Goal: Task Accomplishment & Management: Complete application form

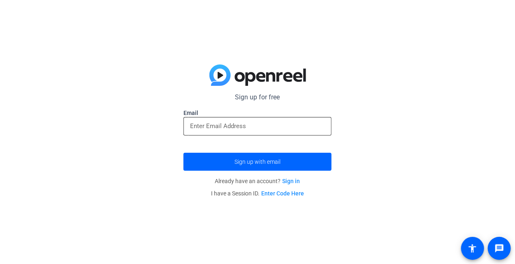
click at [244, 122] on input "email" at bounding box center [257, 126] width 135 height 10
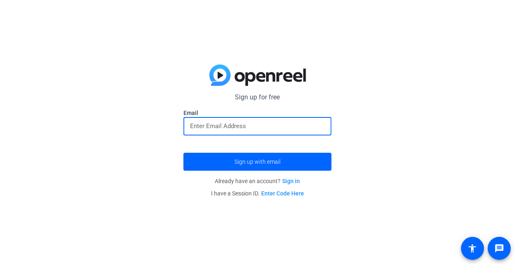
type input "[EMAIL_ADDRESS][DOMAIN_NAME]"
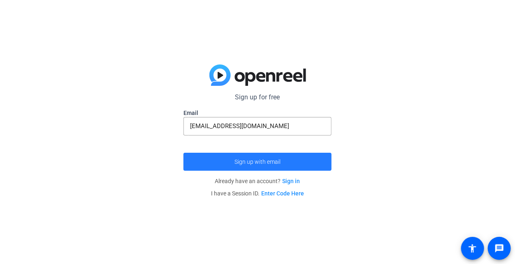
click at [237, 162] on span "Sign up with email" at bounding box center [257, 162] width 46 height 0
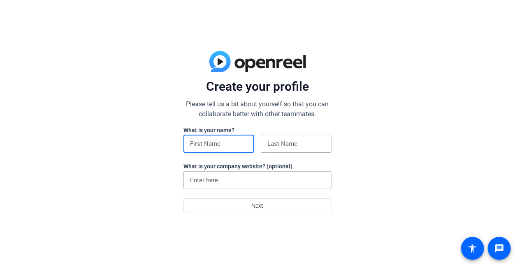
click at [208, 141] on input at bounding box center [219, 144] width 58 height 10
type input "Lane"
type input "Bell"
type input "[PERSON_NAME]"
type input "Lane"
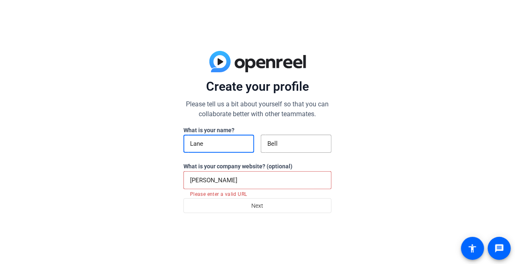
click at [261, 189] on div "[PERSON_NAME]" at bounding box center [257, 180] width 135 height 18
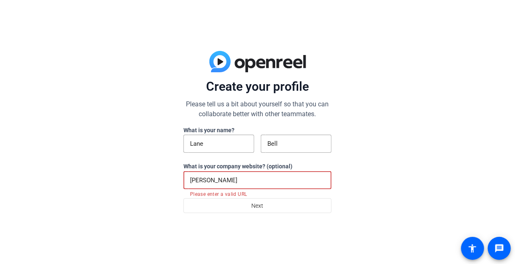
type input "gladbrook"
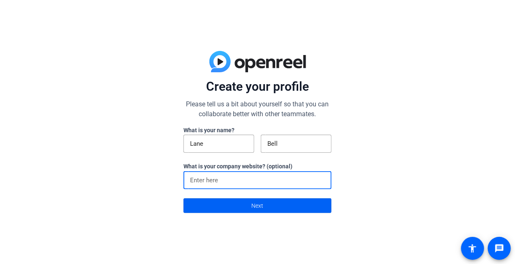
click at [240, 203] on span at bounding box center [257, 206] width 147 height 20
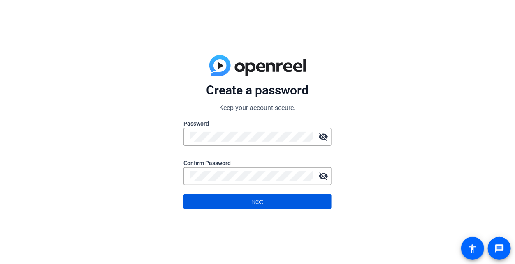
click at [272, 206] on span at bounding box center [257, 202] width 147 height 20
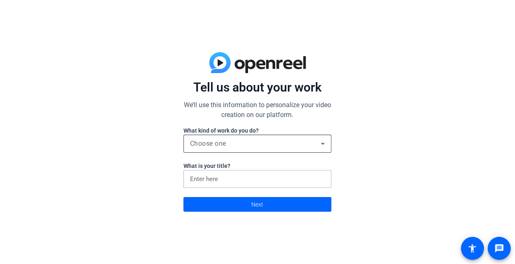
click at [225, 141] on span "Choose one" at bounding box center [208, 144] width 36 height 8
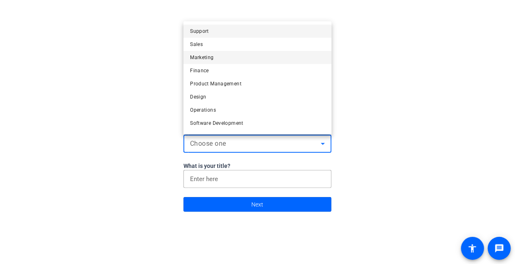
click at [209, 60] on span "Marketing" at bounding box center [201, 58] width 23 height 10
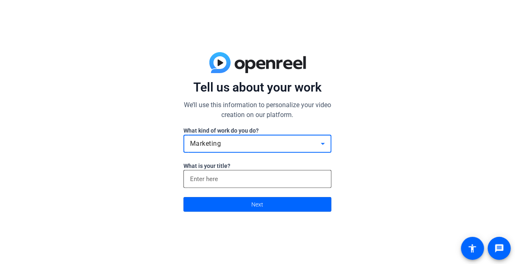
click at [202, 182] on input at bounding box center [257, 179] width 135 height 10
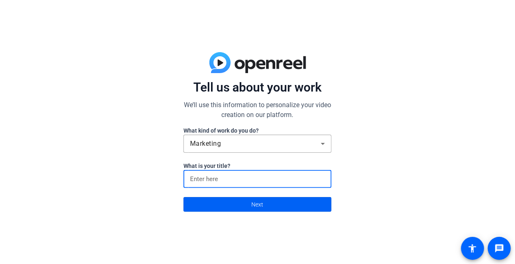
click at [205, 206] on span at bounding box center [257, 205] width 147 height 20
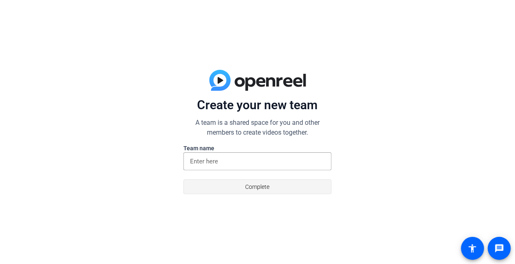
click at [221, 189] on span at bounding box center [257, 187] width 147 height 20
click at [210, 162] on input at bounding box center [257, 162] width 135 height 10
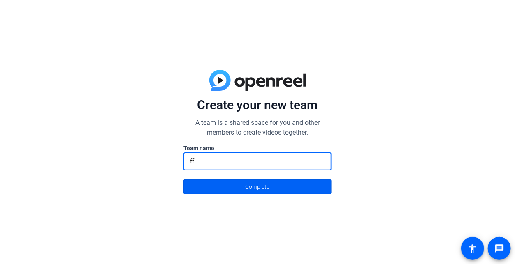
type input "ff"
click at [203, 189] on span at bounding box center [257, 187] width 147 height 20
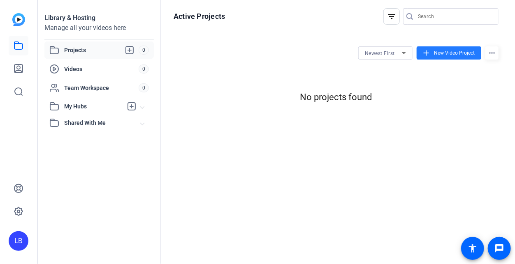
click at [427, 53] on mat-icon "add" at bounding box center [425, 52] width 9 height 9
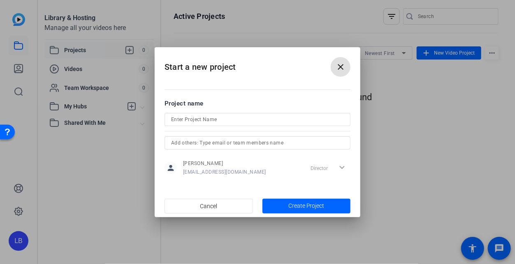
click at [341, 69] on mat-icon "close" at bounding box center [340, 67] width 10 height 10
